Goal: Find contact information: Find contact information

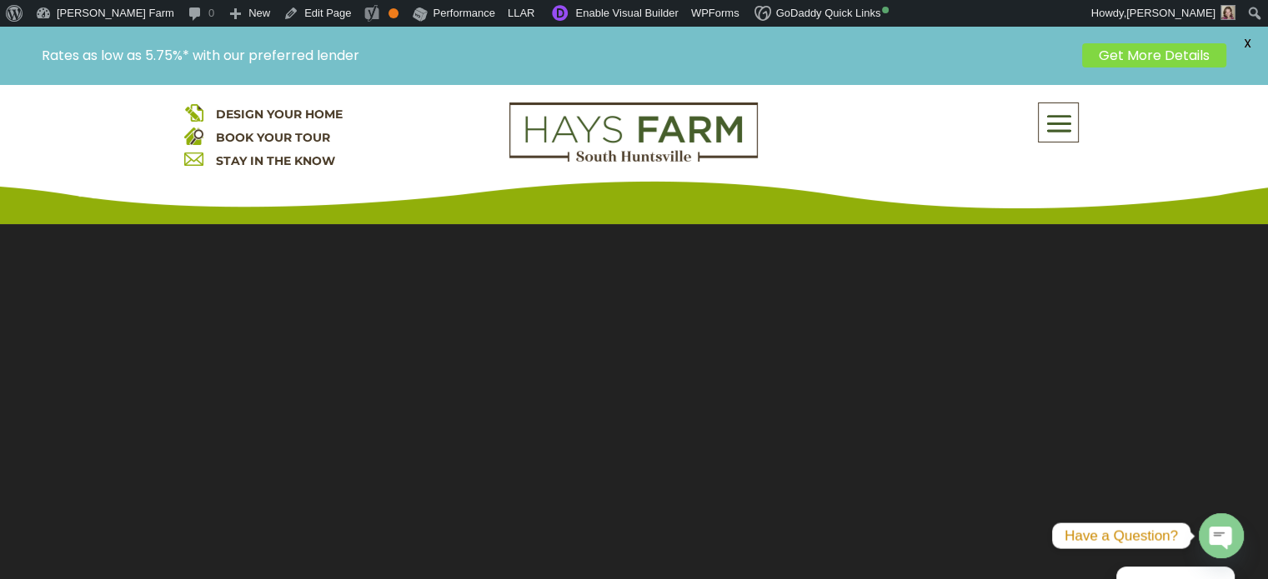
click at [1059, 123] on span at bounding box center [1058, 124] width 39 height 38
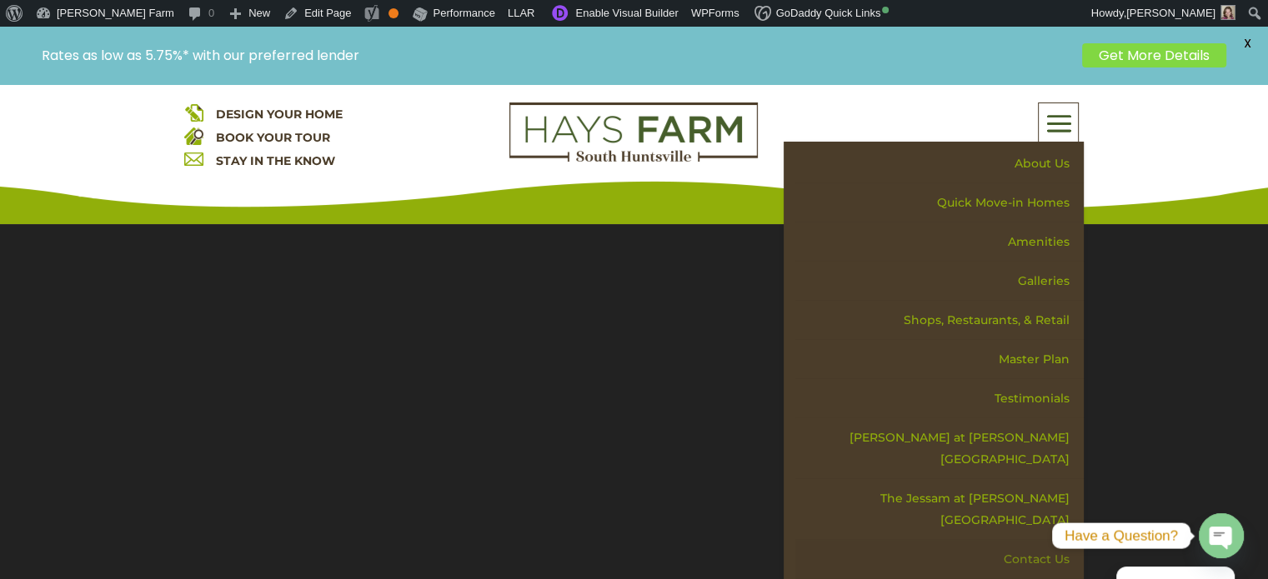
click at [1024, 540] on link "Contact Us" at bounding box center [939, 559] width 288 height 39
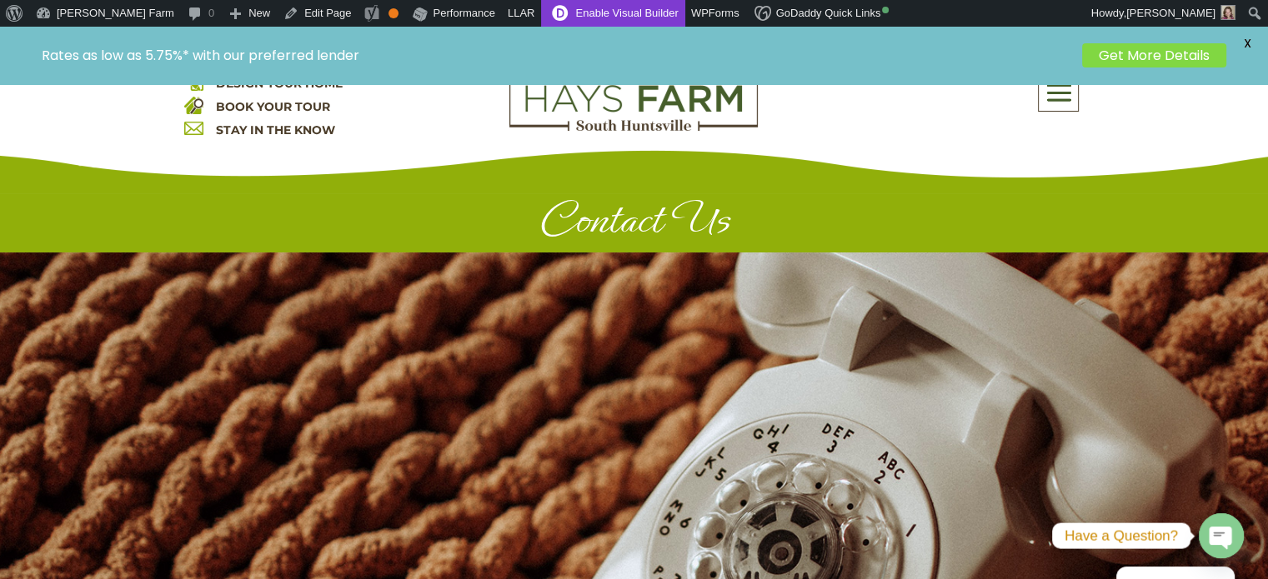
click at [541, 12] on link "Enable Visual Builder" at bounding box center [612, 13] width 143 height 27
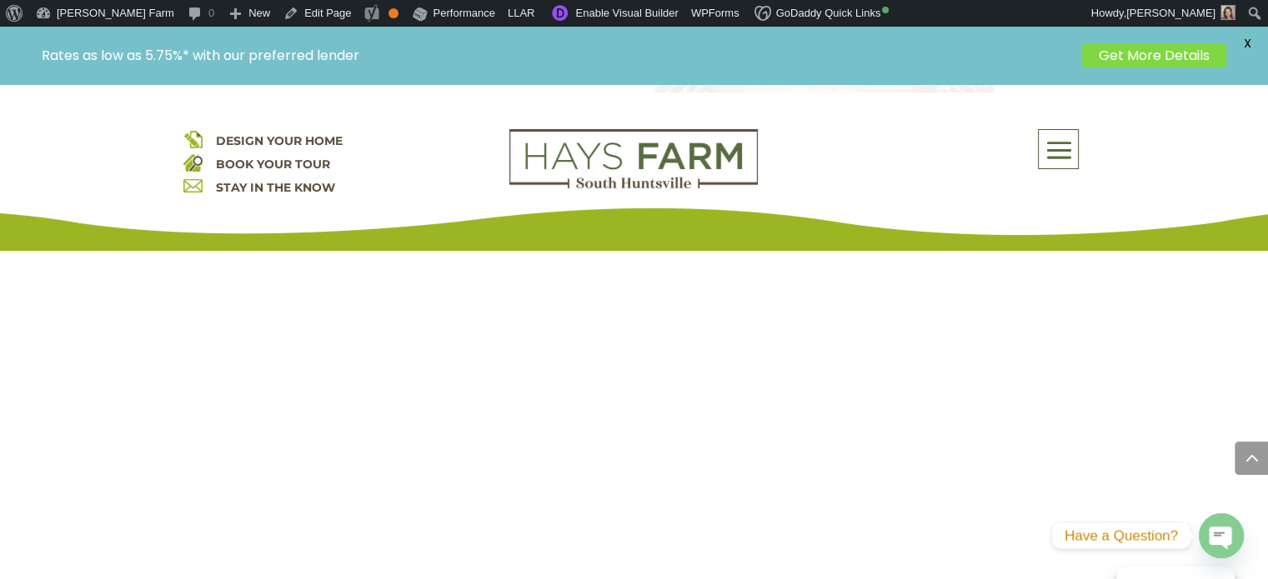
scroll to position [1334, 0]
click at [743, 413] on div "Model Home Hours: Monday-Friday 10-5 Saturday 10-5 Sunday 1-5 But please contac…" at bounding box center [634, 234] width 720 height 745
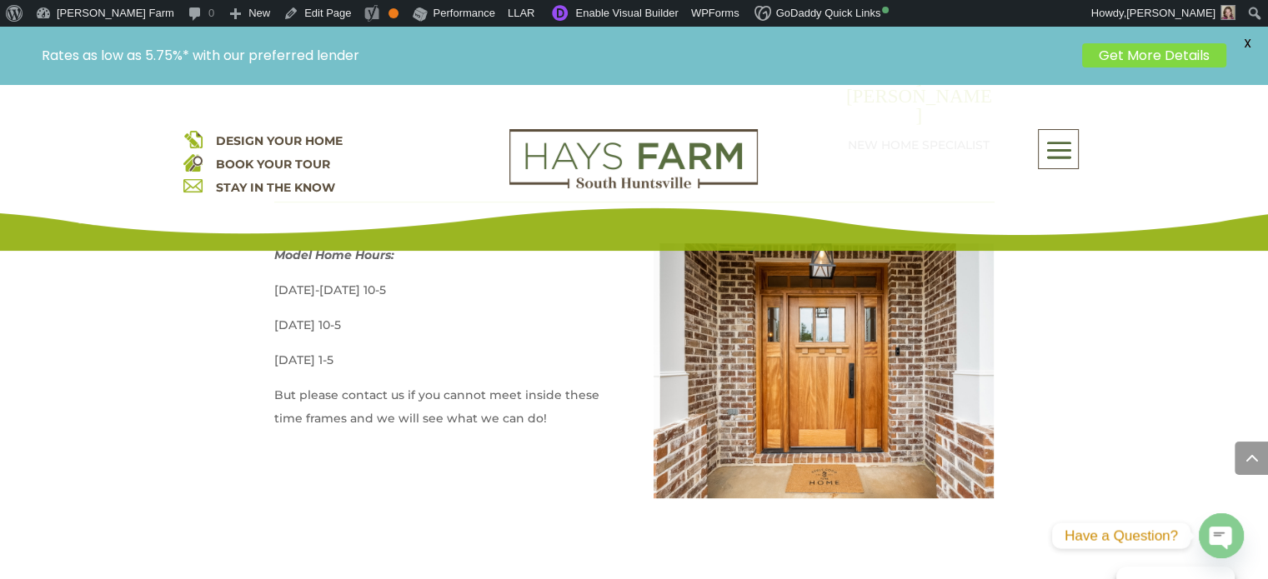
scroll to position [1000, 0]
